Goal: Check status: Check status

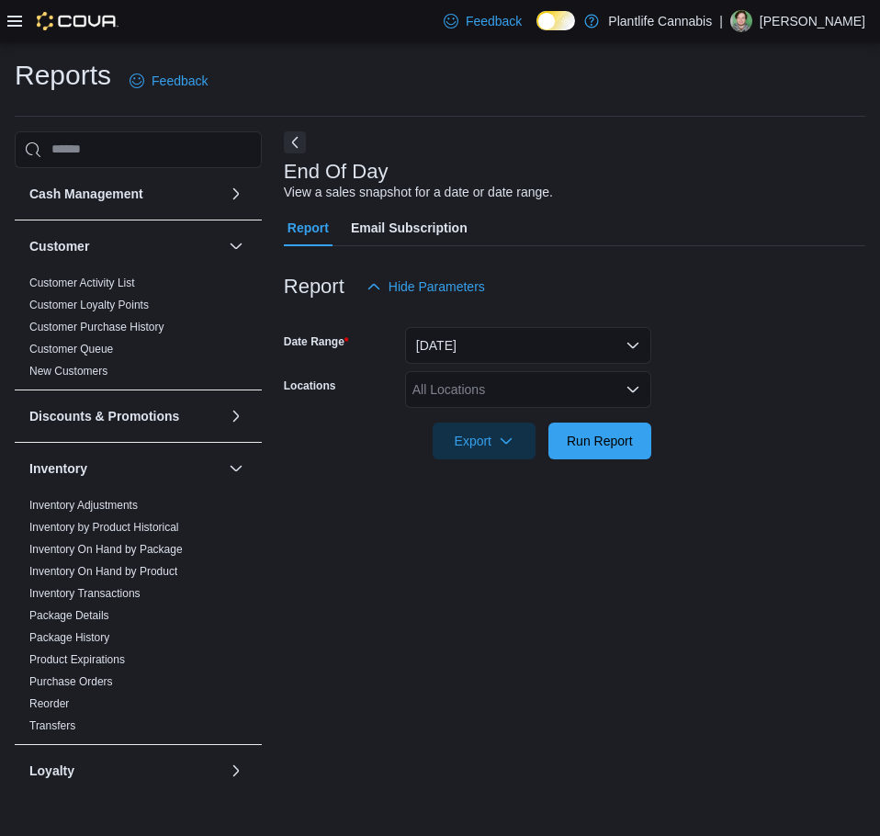
click at [485, 384] on div "All Locations" at bounding box center [528, 389] width 246 height 37
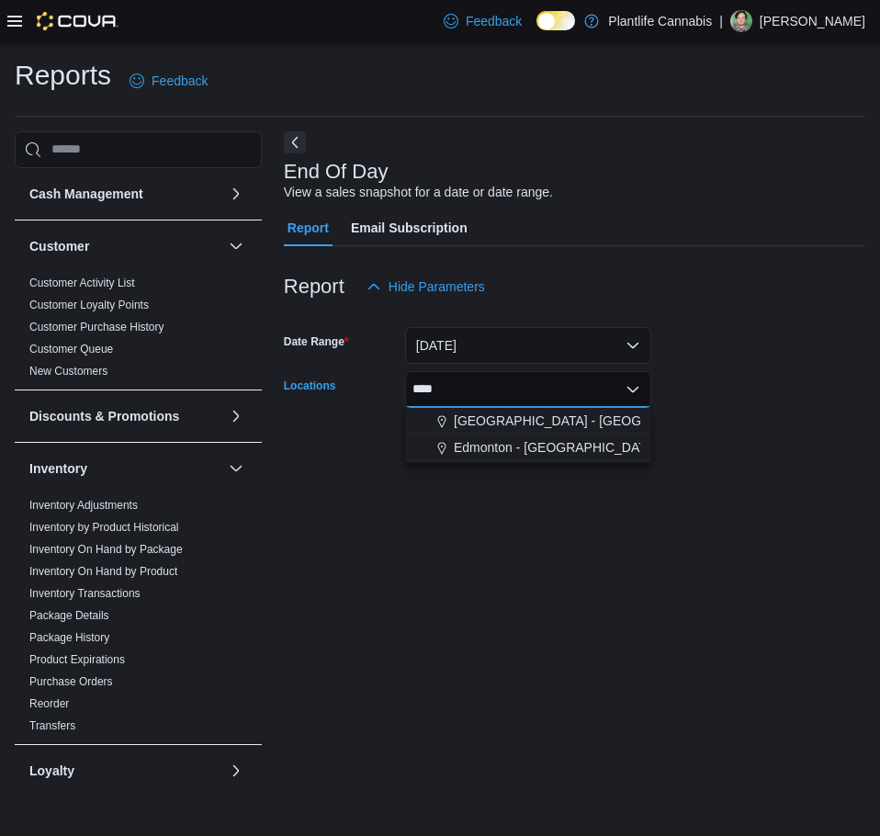
type input "*****"
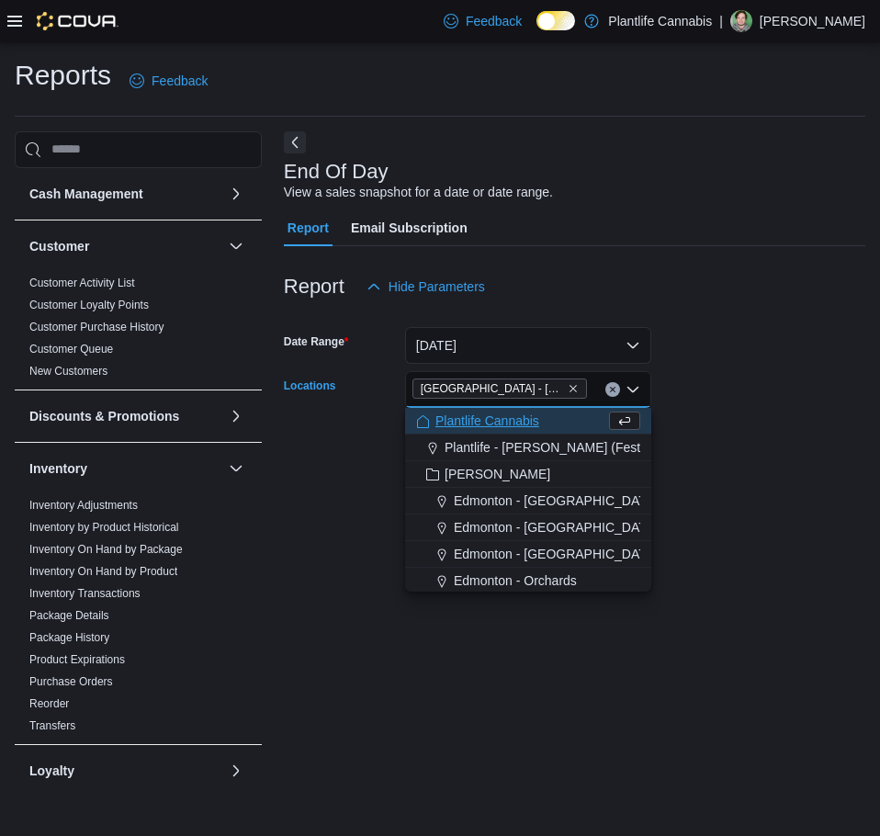
click at [733, 429] on form "Date Range [DATE] Locations [GEOGRAPHIC_DATA] - [GEOGRAPHIC_DATA] Combo box. Se…" at bounding box center [574, 382] width 581 height 154
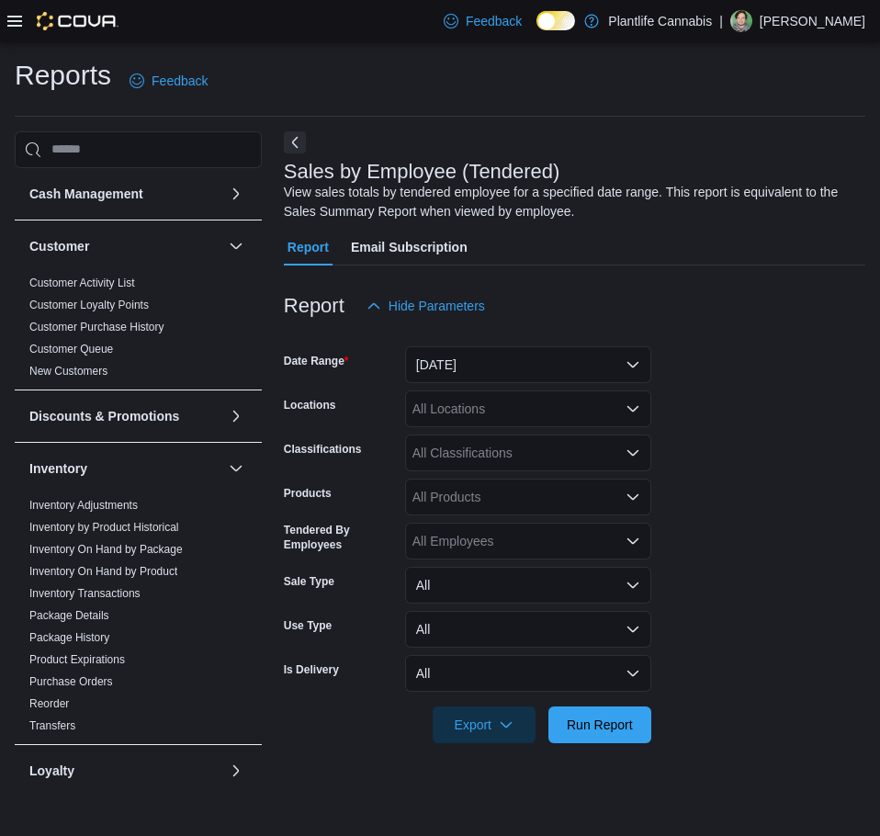
click at [775, 543] on form "Date Range Yesterday Locations All Locations Classifications All Classification…" at bounding box center [574, 533] width 581 height 419
click at [502, 365] on button "Yesterday" at bounding box center [528, 364] width 246 height 37
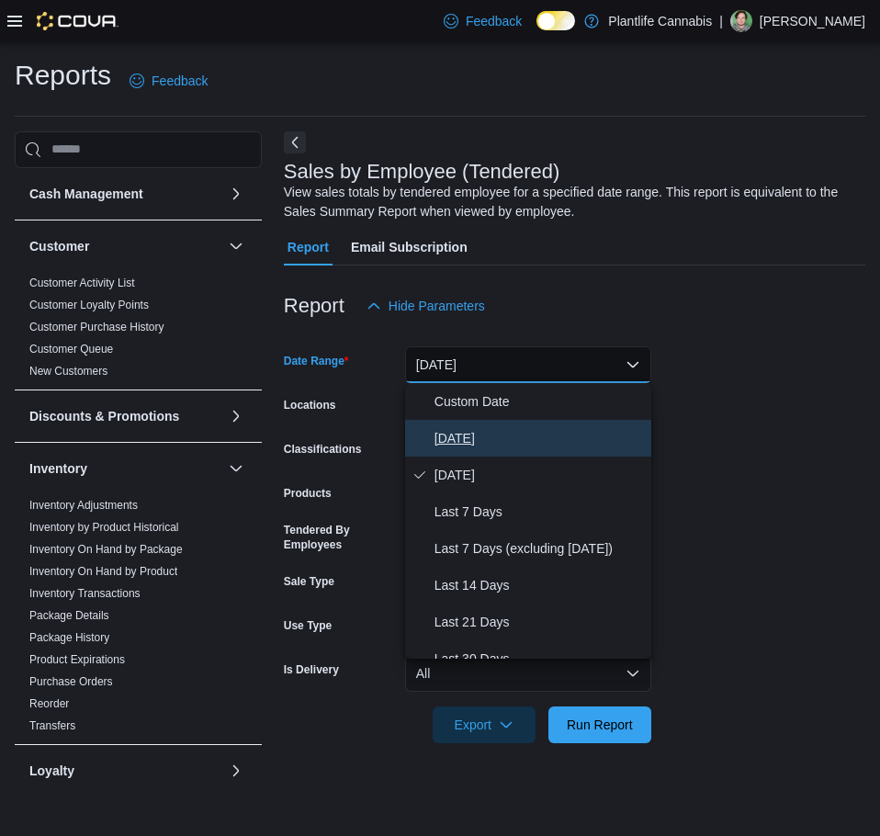
click at [485, 435] on span "[DATE]" at bounding box center [538, 438] width 209 height 22
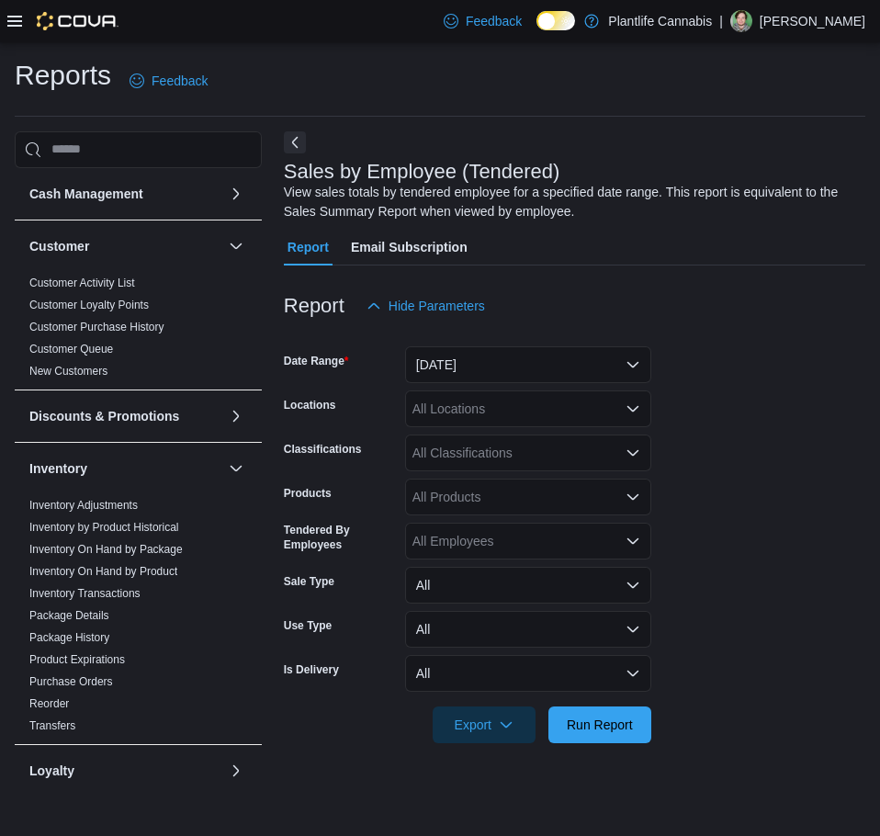
click at [498, 416] on div "All Locations" at bounding box center [528, 408] width 246 height 37
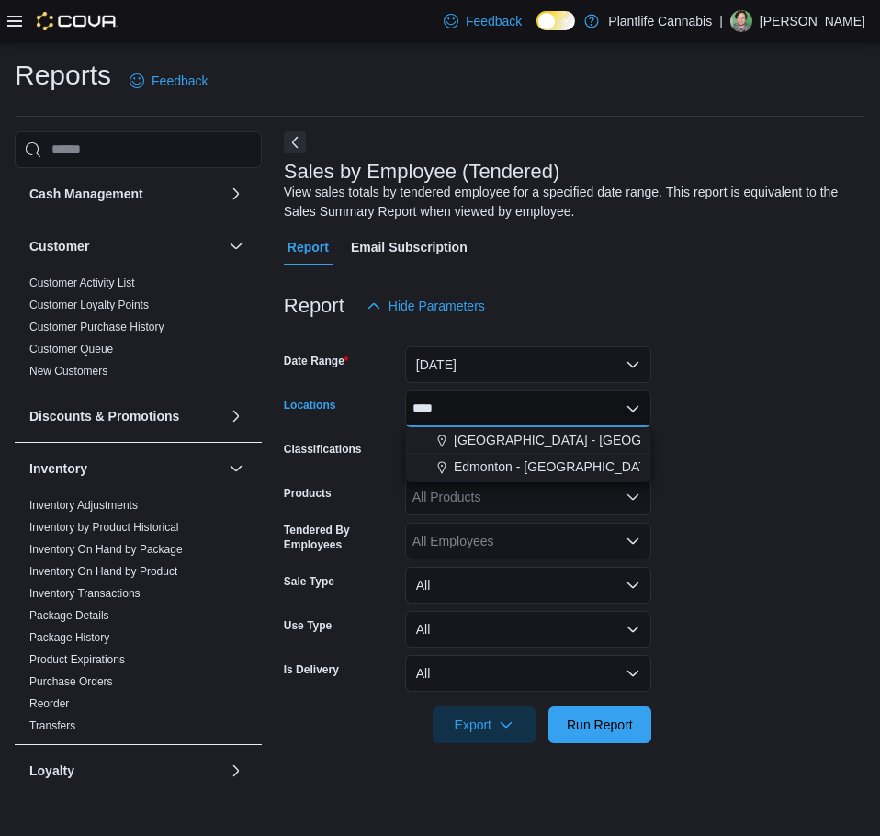
type input "*****"
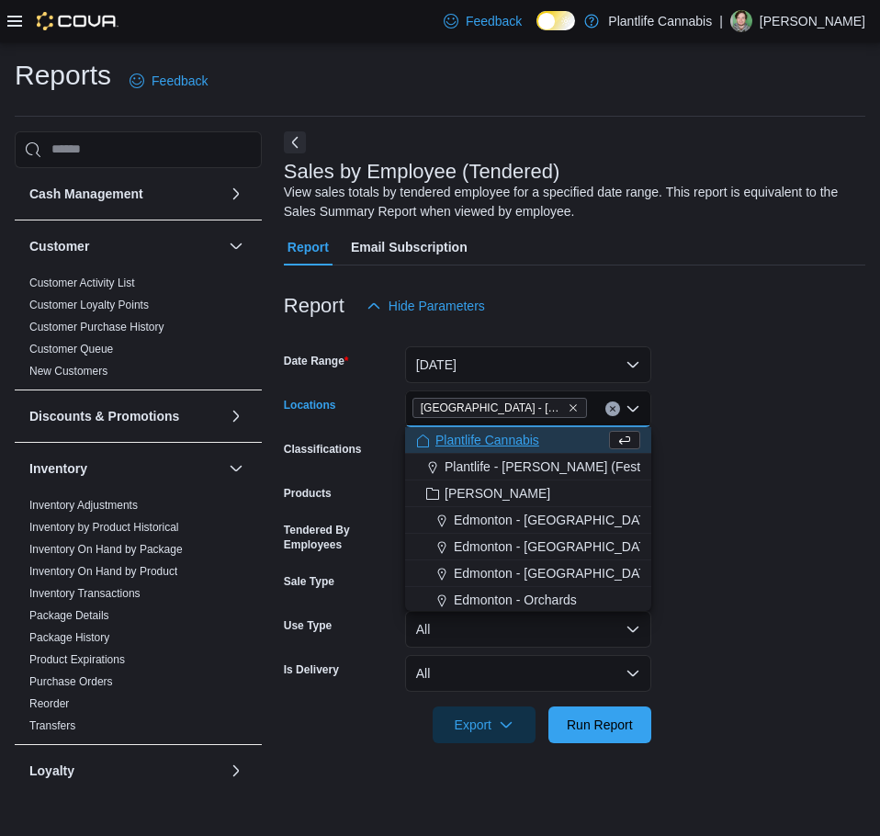
click at [757, 515] on form "Date Range Today Locations Edmonton - South Common Combo box. Selected. Edmonto…" at bounding box center [574, 533] width 581 height 419
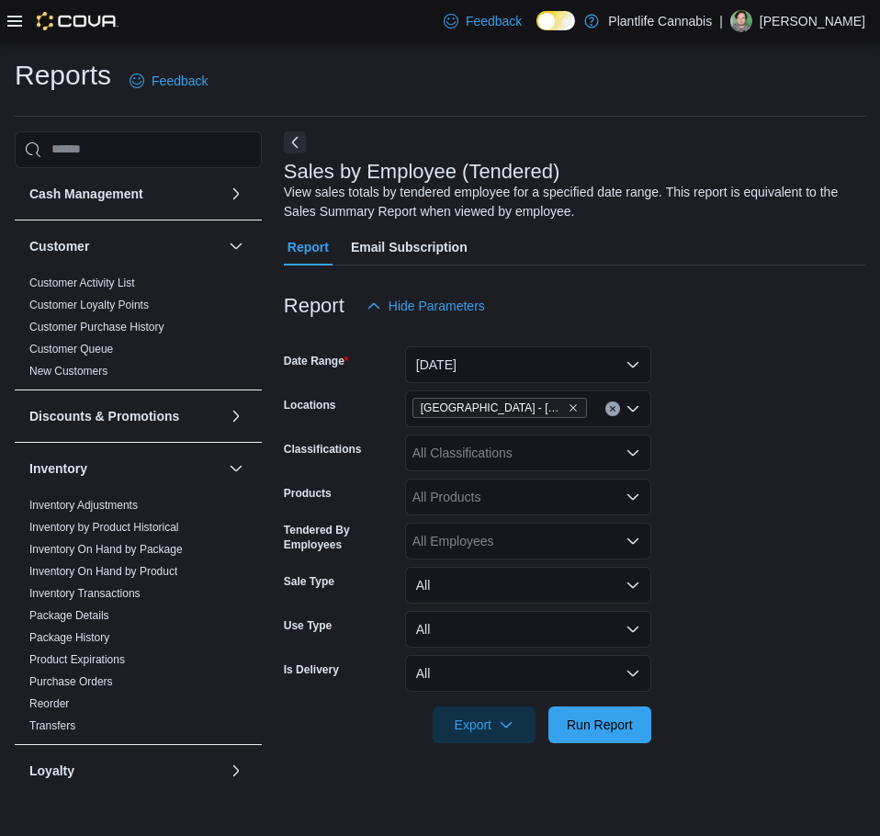
click at [615, 748] on div at bounding box center [574, 754] width 581 height 22
click at [638, 728] on span "Run Report" at bounding box center [599, 723] width 81 height 37
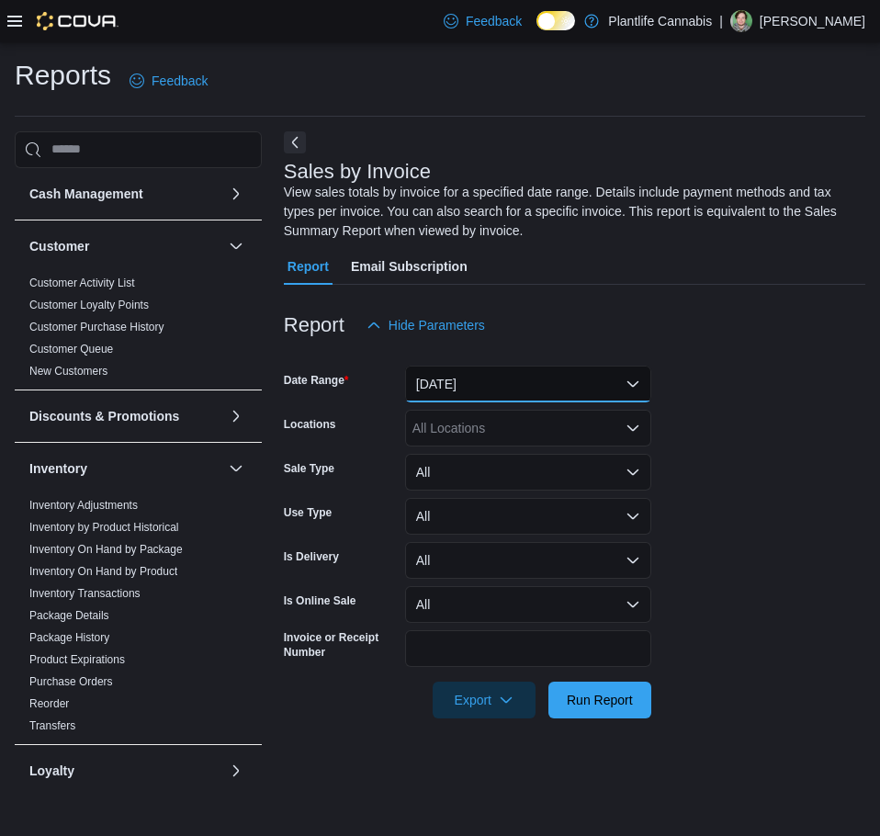
click at [511, 371] on button "Yesterday" at bounding box center [528, 384] width 246 height 37
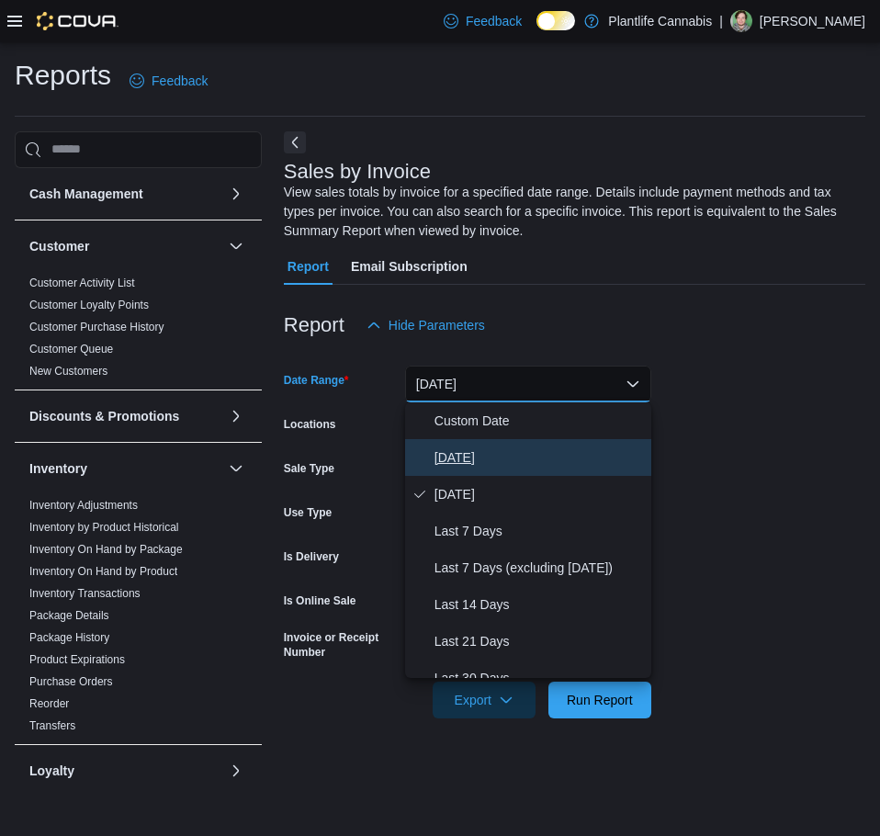
drag, startPoint x: 479, startPoint y: 463, endPoint x: 477, endPoint y: 443, distance: 20.4
click at [478, 464] on span "[DATE]" at bounding box center [538, 457] width 209 height 22
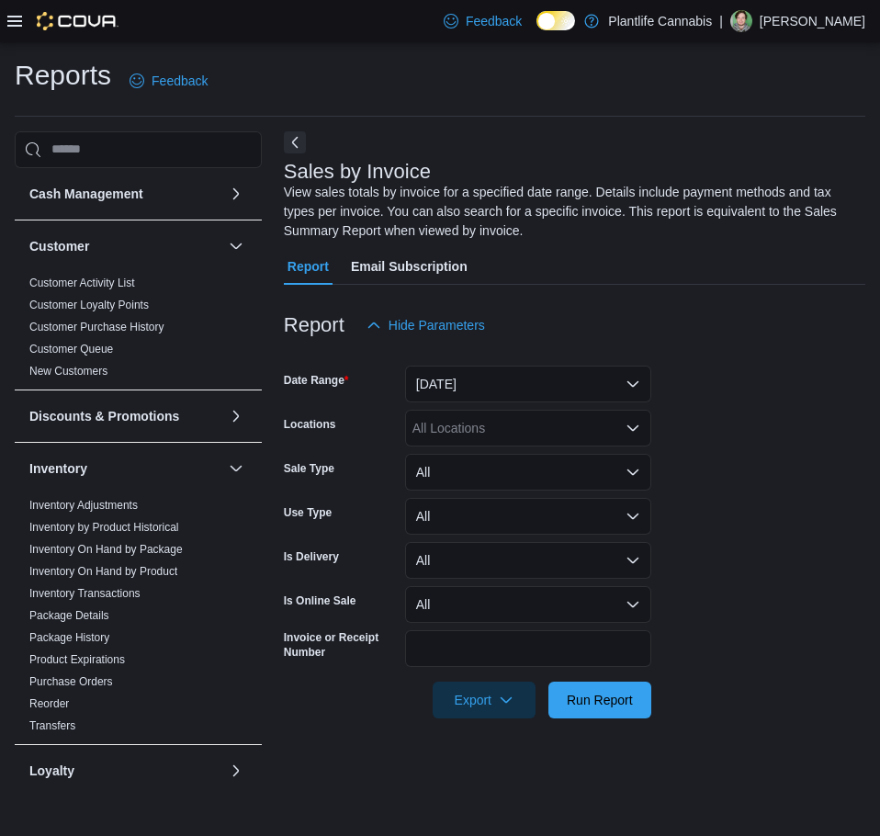
click at [476, 435] on div "All Locations" at bounding box center [528, 428] width 246 height 37
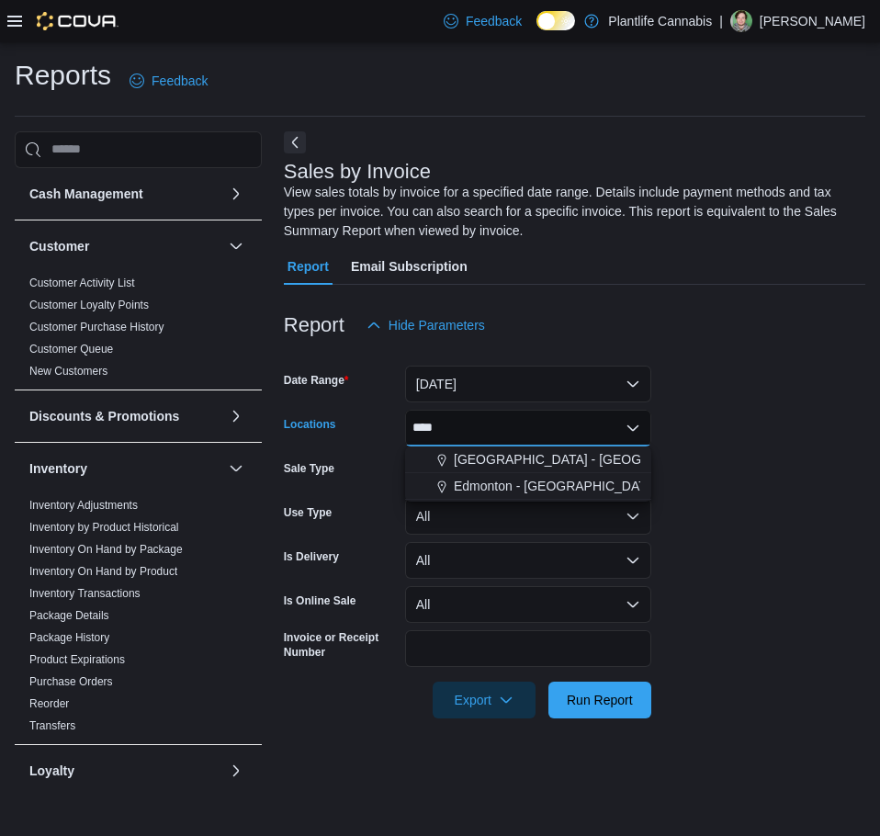
type input "*****"
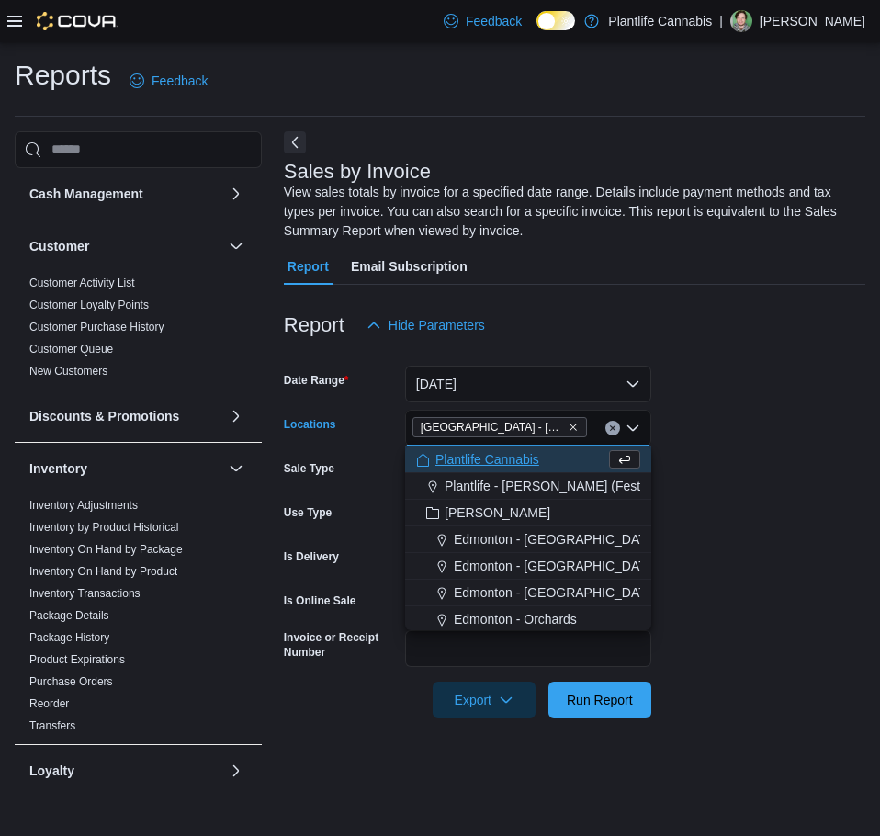
click at [775, 519] on form "Date Range Today Locations Edmonton - South Common Combo box. Selected. Edmonto…" at bounding box center [574, 530] width 581 height 375
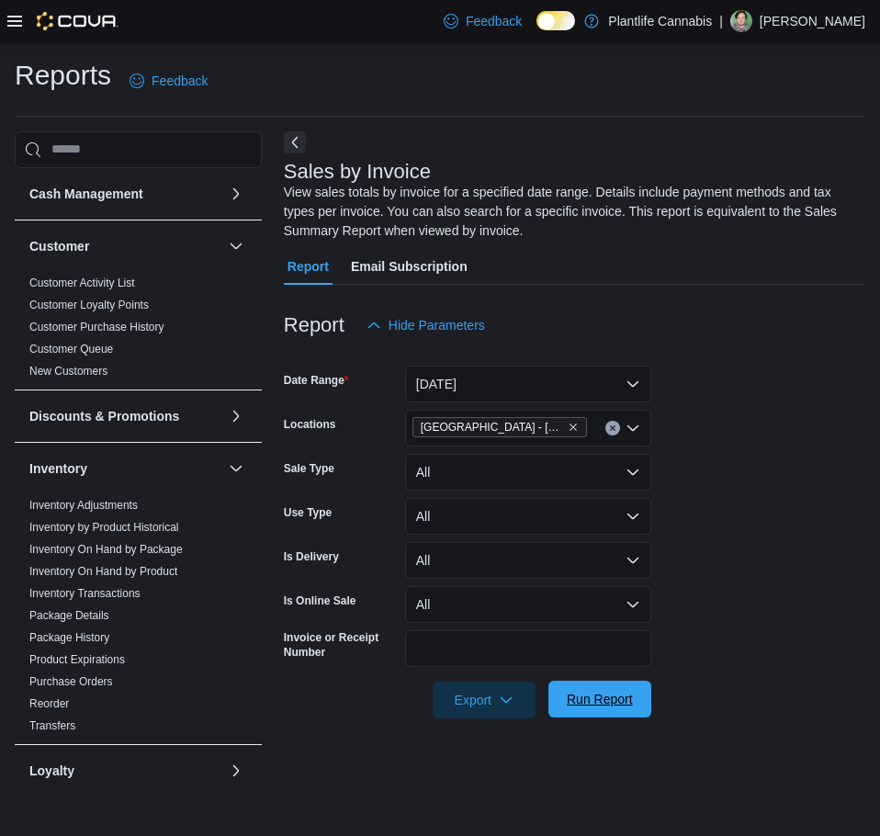
click at [577, 701] on span "Run Report" at bounding box center [600, 699] width 66 height 18
